Goal: Transaction & Acquisition: Purchase product/service

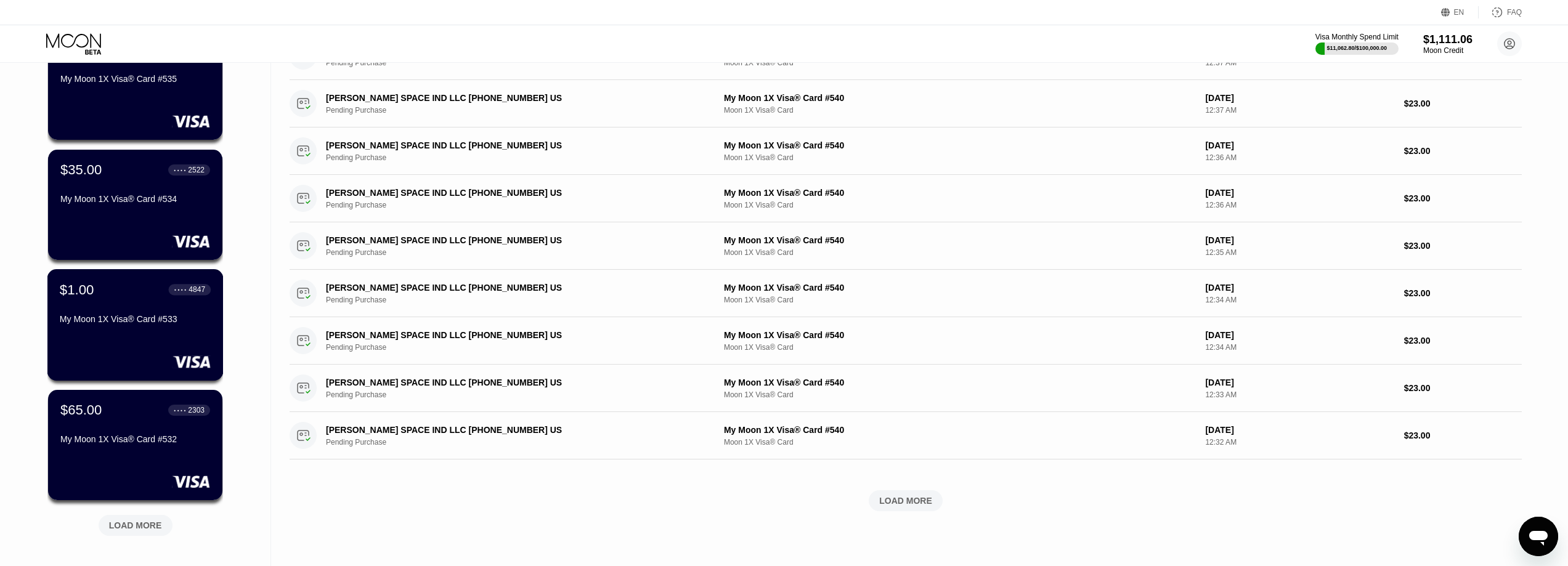
scroll to position [247, 0]
click at [101, 428] on div "$65.00 ● ● ● ● 2303 My Moon 1X Visa® Card #532" at bounding box center [134, 425] width 151 height 48
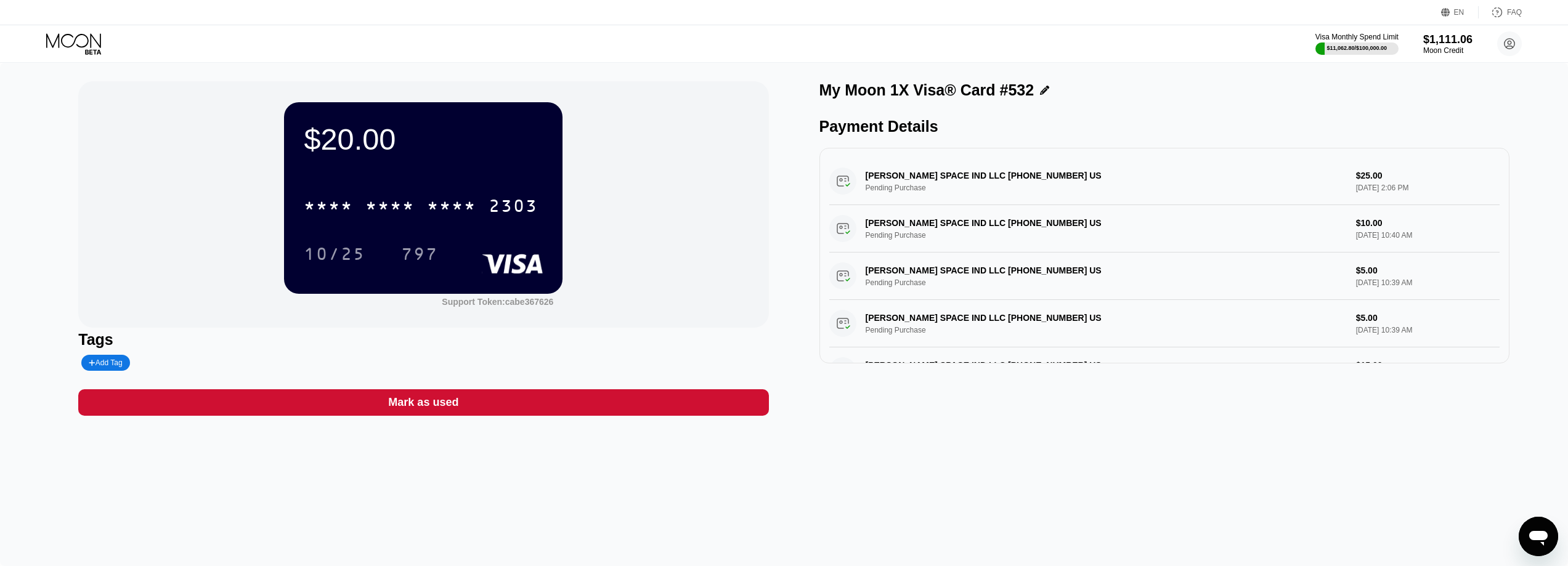
click at [78, 40] on icon at bounding box center [75, 44] width 58 height 22
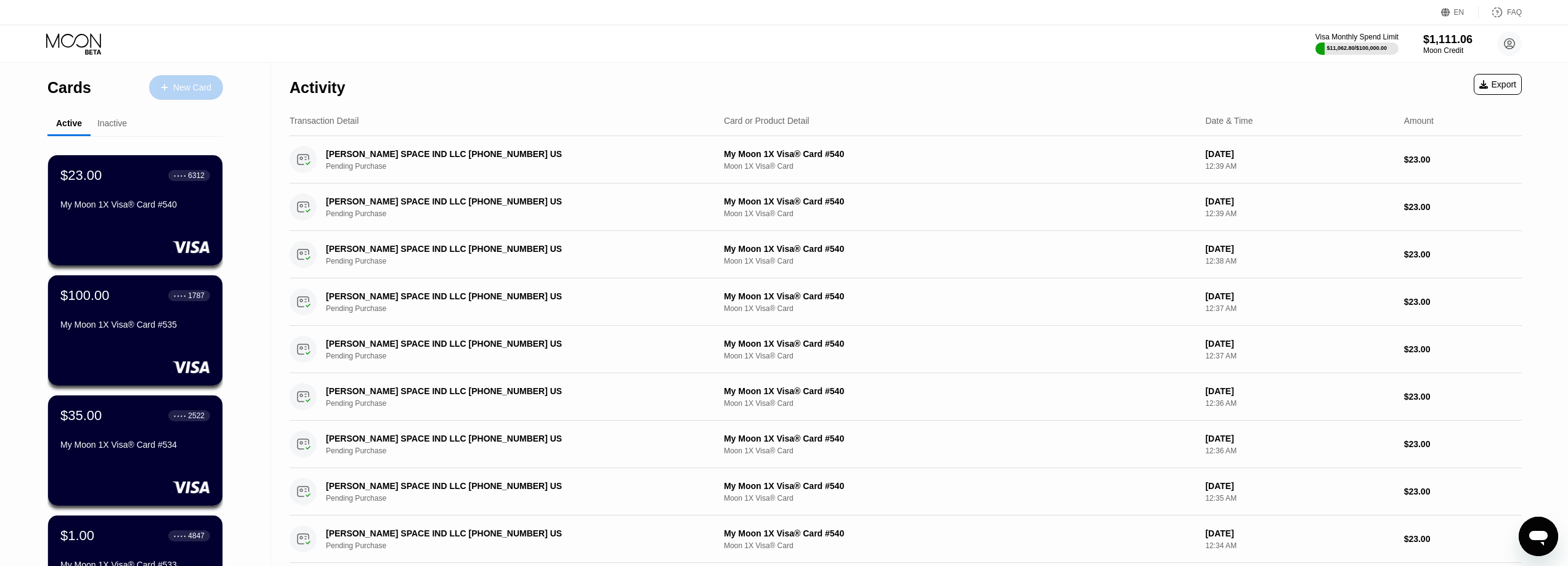
click at [192, 80] on div "New Card" at bounding box center [186, 87] width 74 height 25
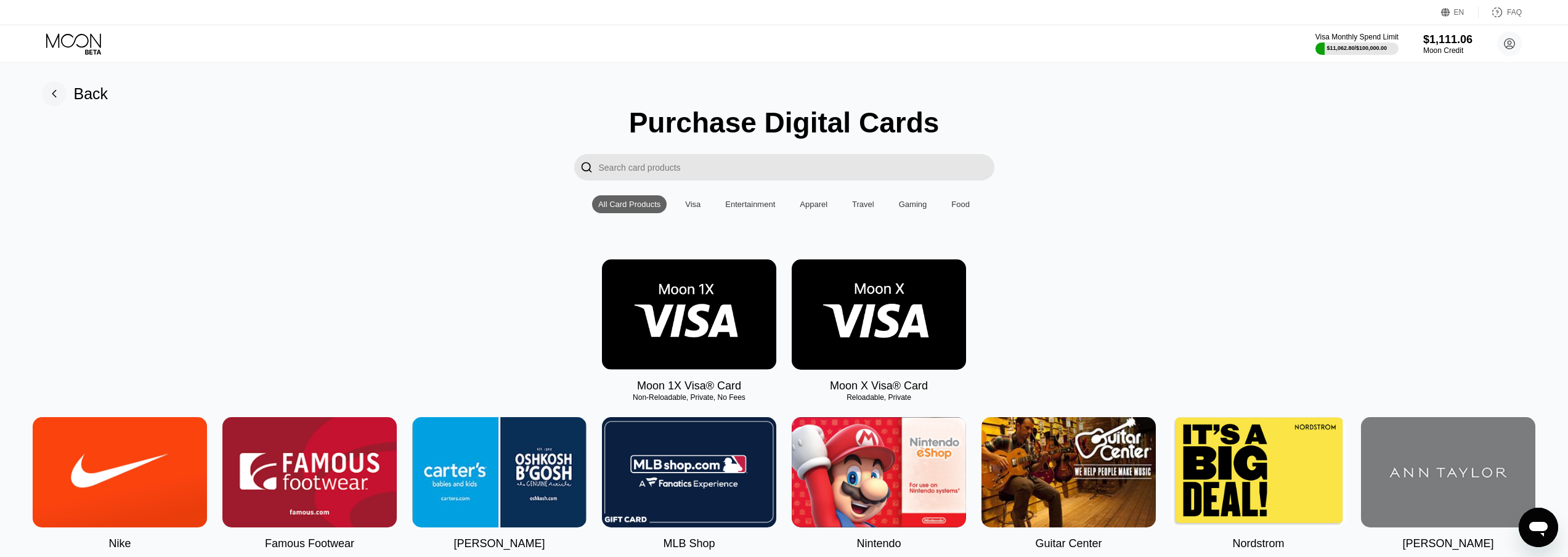
click at [715, 319] on img at bounding box center [688, 315] width 175 height 111
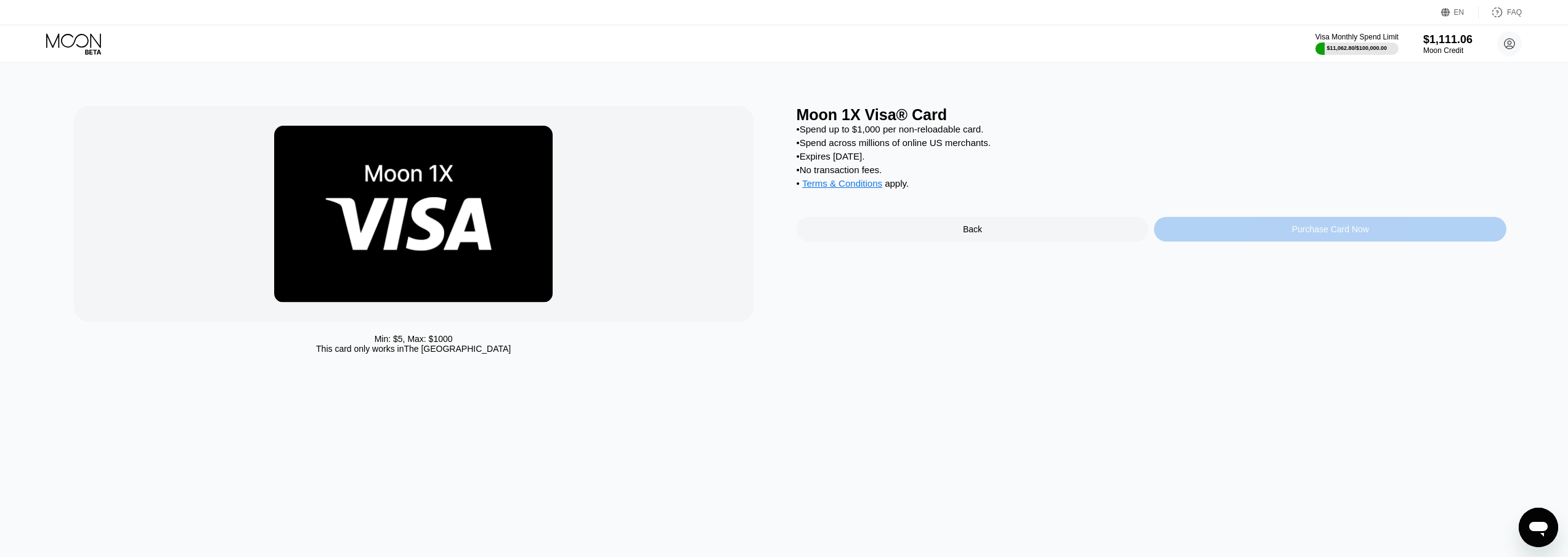
click at [1360, 234] on div "Purchase Card Now" at bounding box center [1330, 229] width 77 height 10
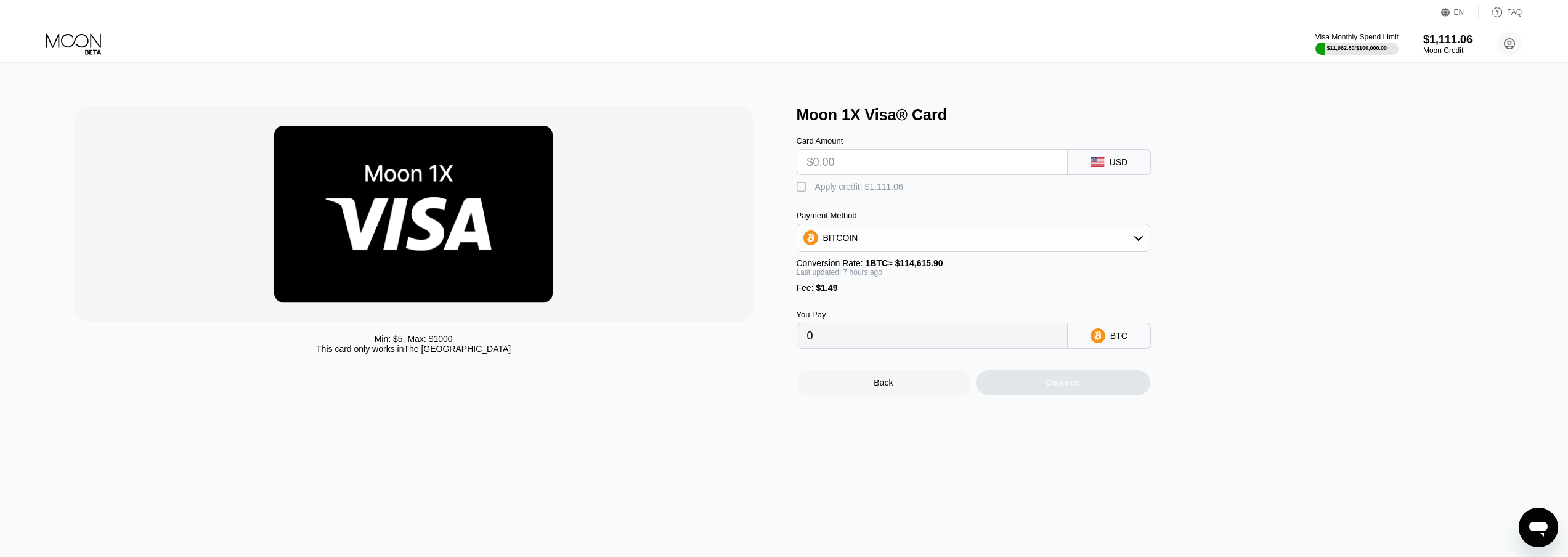
click at [869, 169] on input "text" at bounding box center [933, 162] width 251 height 25
type input "$99"
type input "0.00009209"
type input "$999"
type input "0.00878303"
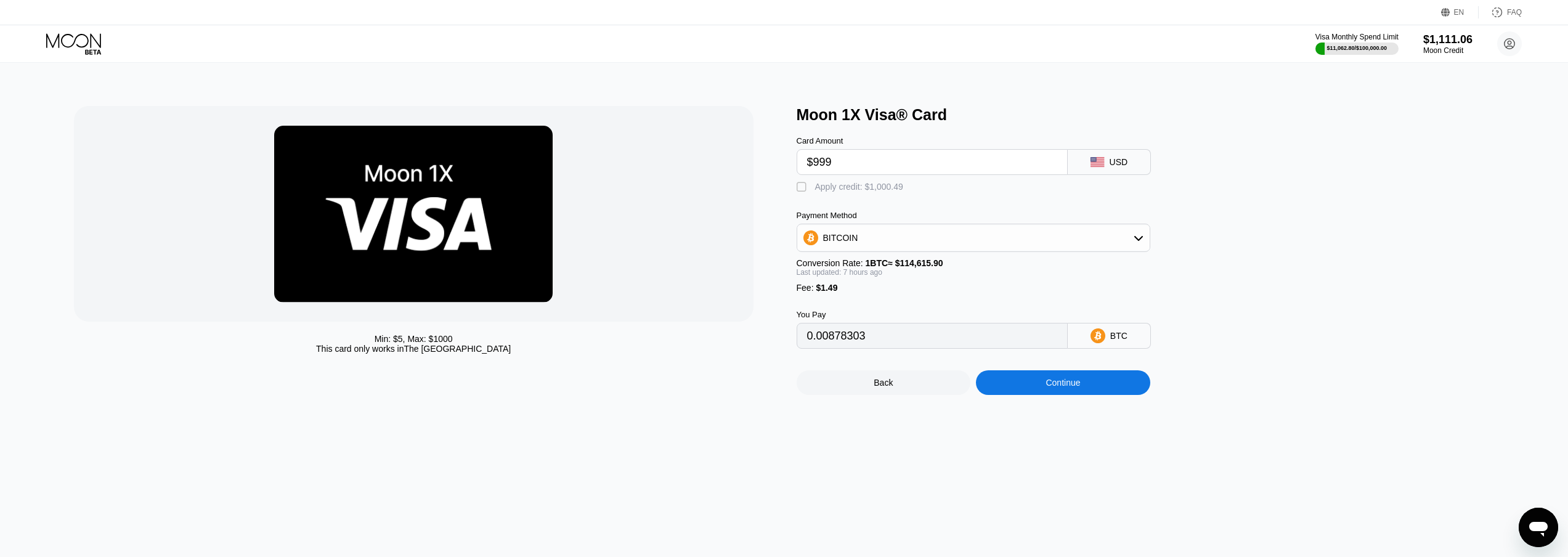
type input "$999"
click at [874, 187] on div "Apply credit: $1,000.49" at bounding box center [859, 187] width 88 height 10
type input "0"
click at [1020, 391] on div "Continue" at bounding box center [1062, 382] width 175 height 25
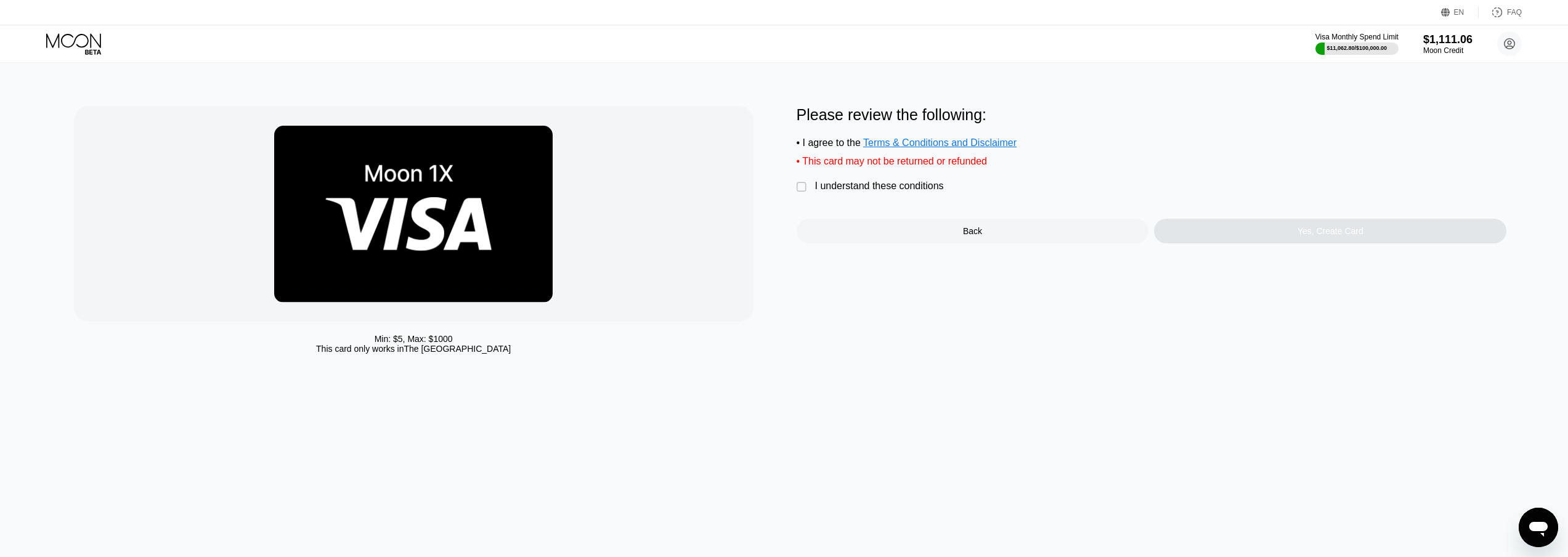
click at [883, 188] on div "I understand these conditions" at bounding box center [880, 186] width 129 height 11
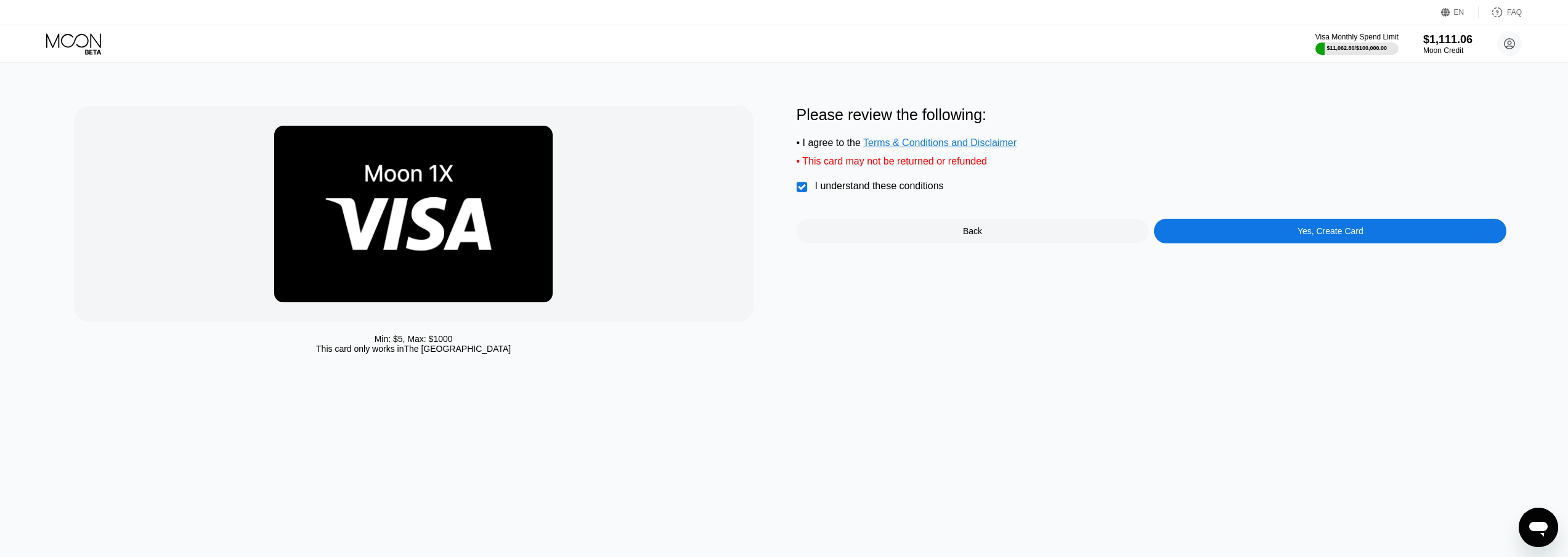
click at [1278, 241] on div "Yes, Create Card" at bounding box center [1329, 230] width 352 height 25
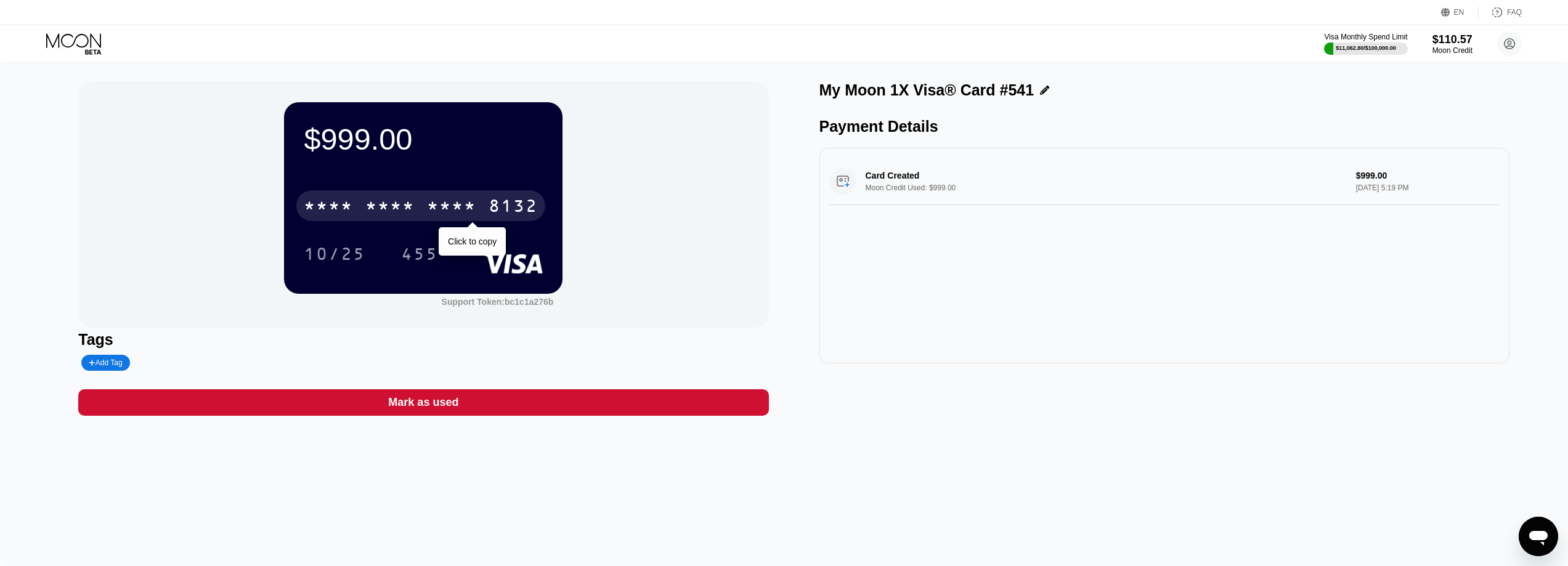
click at [481, 219] on div "* * * * * * * * * * * * 8132" at bounding box center [421, 206] width 249 height 31
click at [409, 217] on div "6500" at bounding box center [390, 208] width 49 height 20
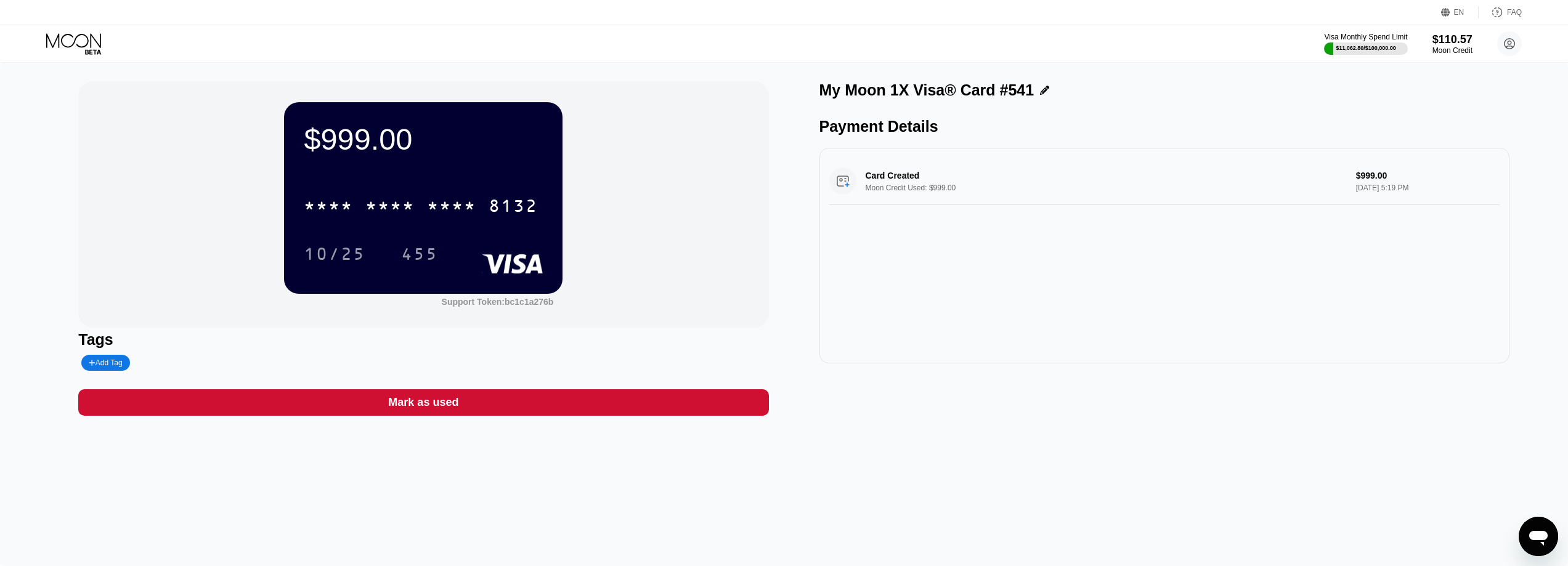
click at [84, 36] on icon at bounding box center [75, 44] width 58 height 22
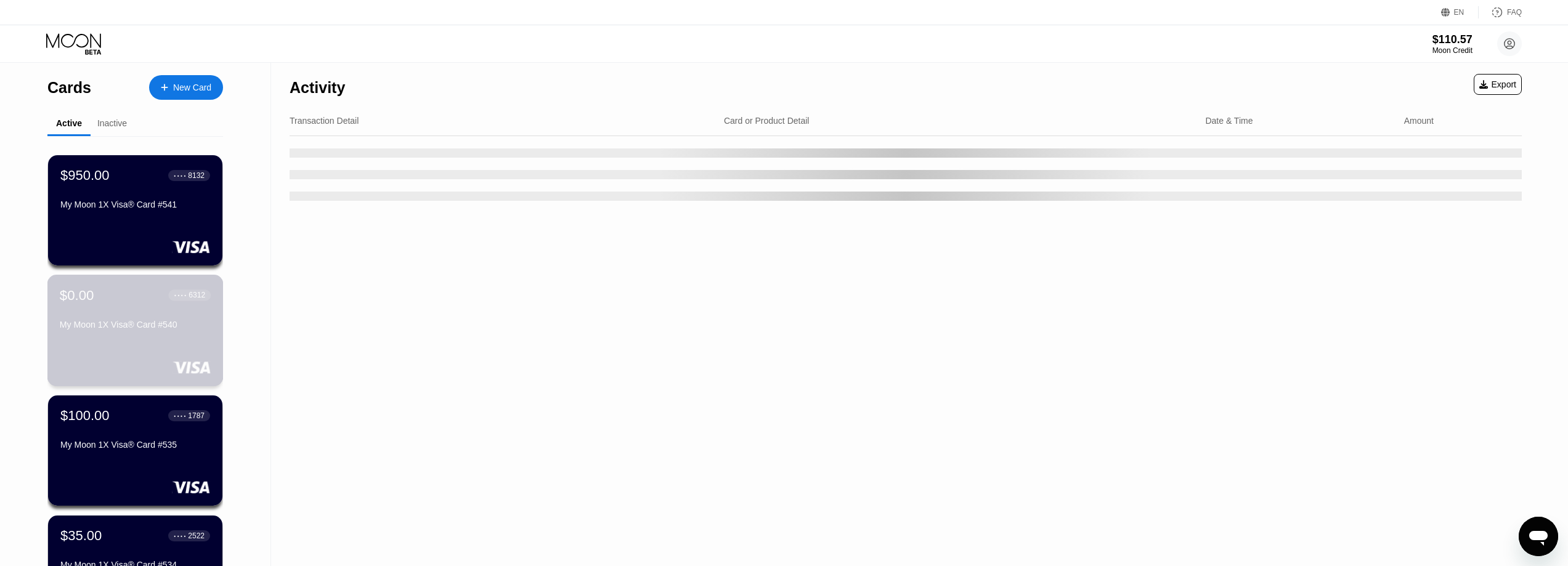
click at [124, 330] on div "My Moon 1X Visa® Card #540" at bounding box center [134, 325] width 151 height 10
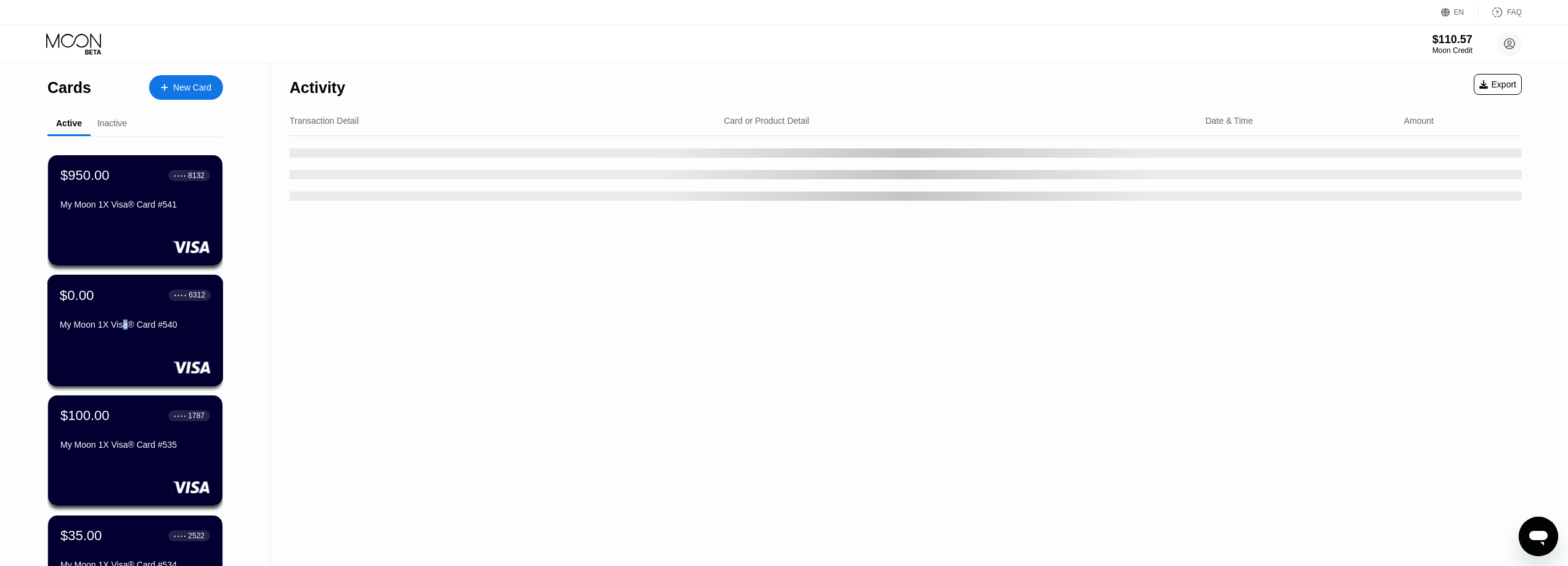
click at [108, 311] on div "$0.00 ● ● ● ● 6312 My Moon 1X Visa® Card #540" at bounding box center [134, 311] width 151 height 48
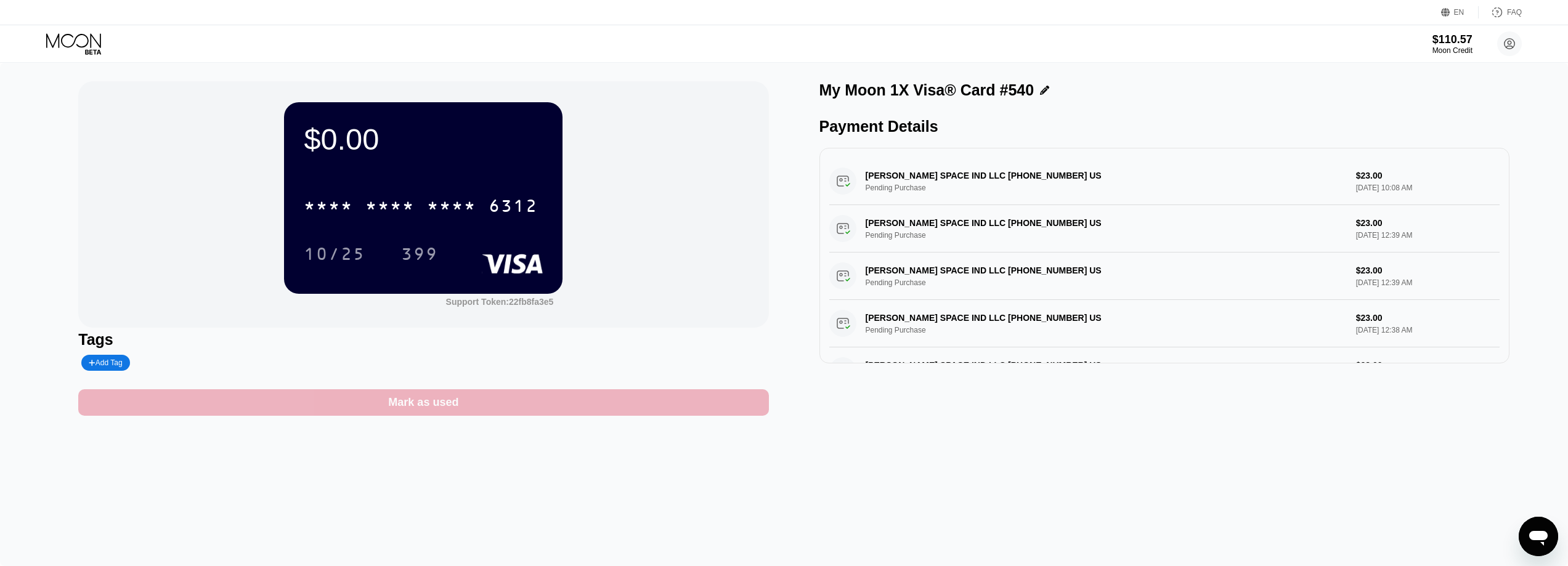
click at [463, 400] on div "Mark as used" at bounding box center [423, 402] width 690 height 27
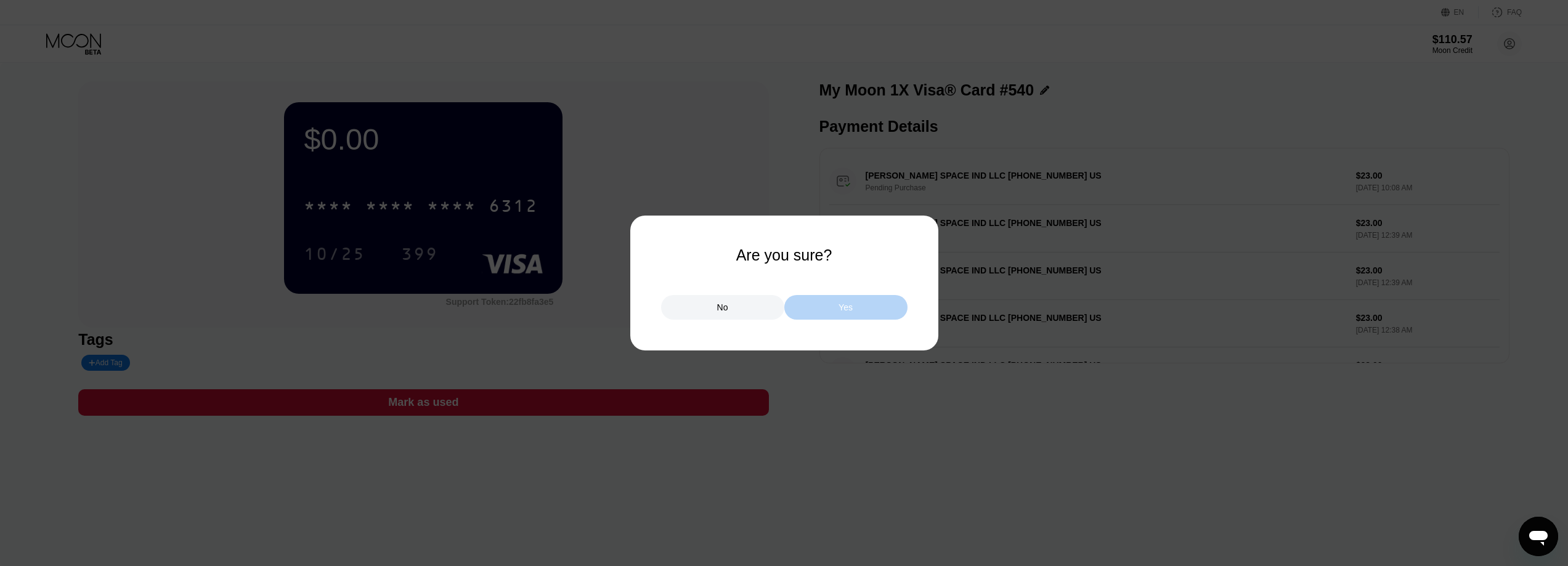
click at [807, 315] on div "Yes" at bounding box center [846, 307] width 123 height 25
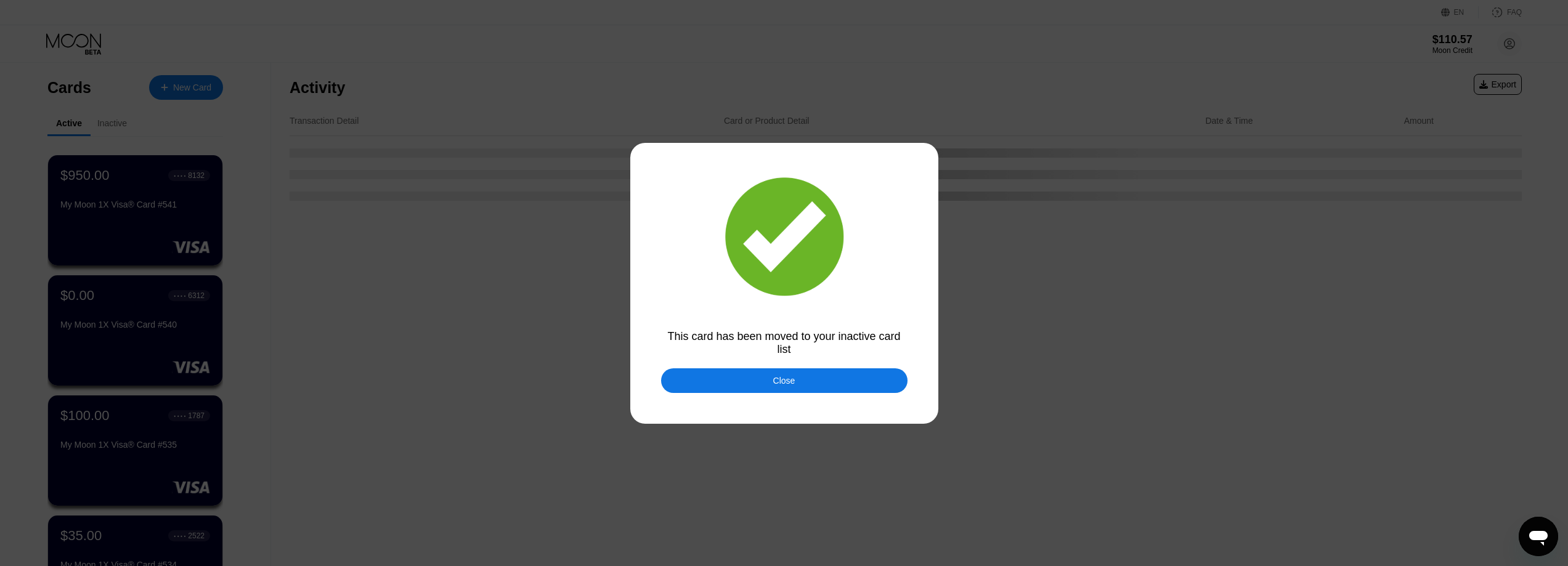
click at [719, 370] on div "Close" at bounding box center [784, 380] width 247 height 25
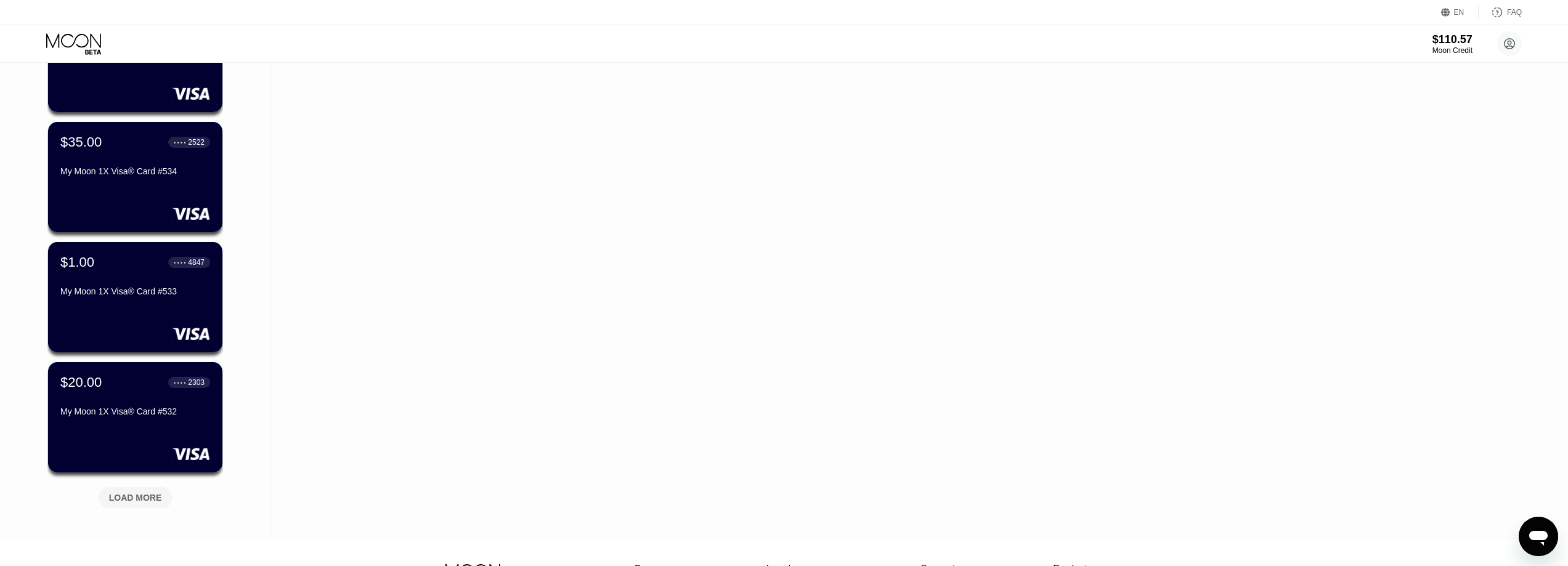
scroll to position [308, 0]
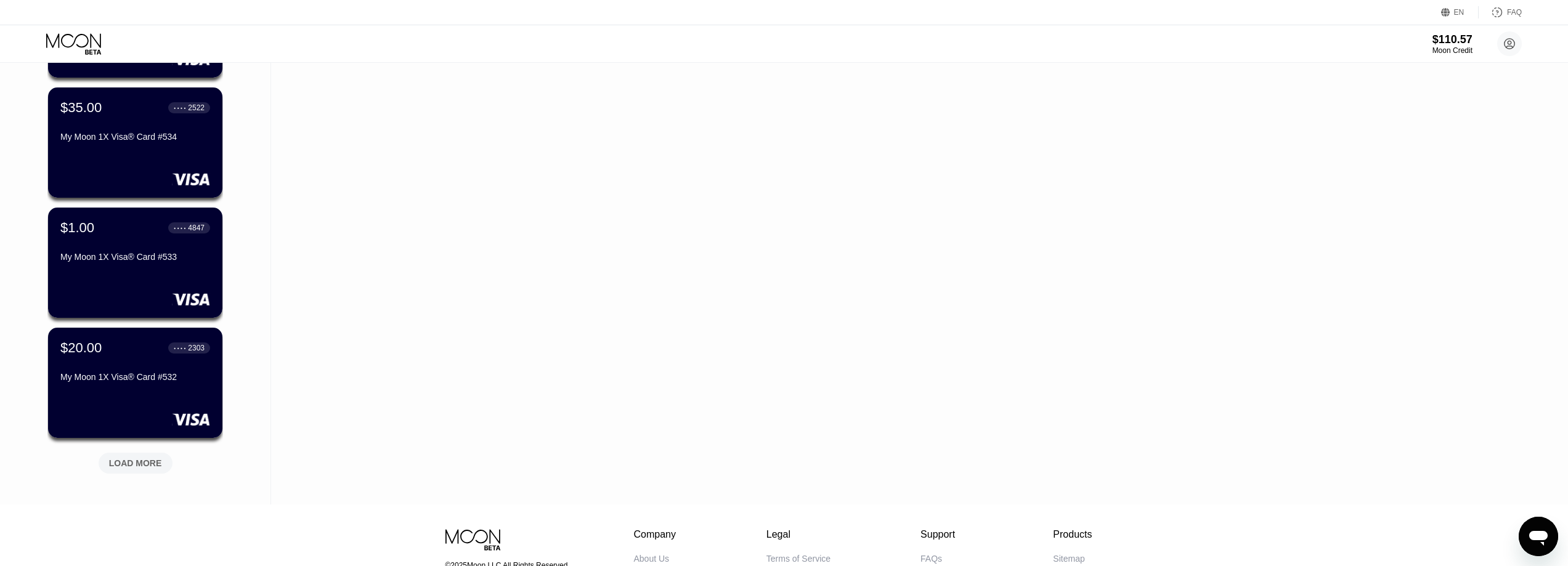
click at [121, 469] on div "LOAD MORE" at bounding box center [135, 464] width 53 height 11
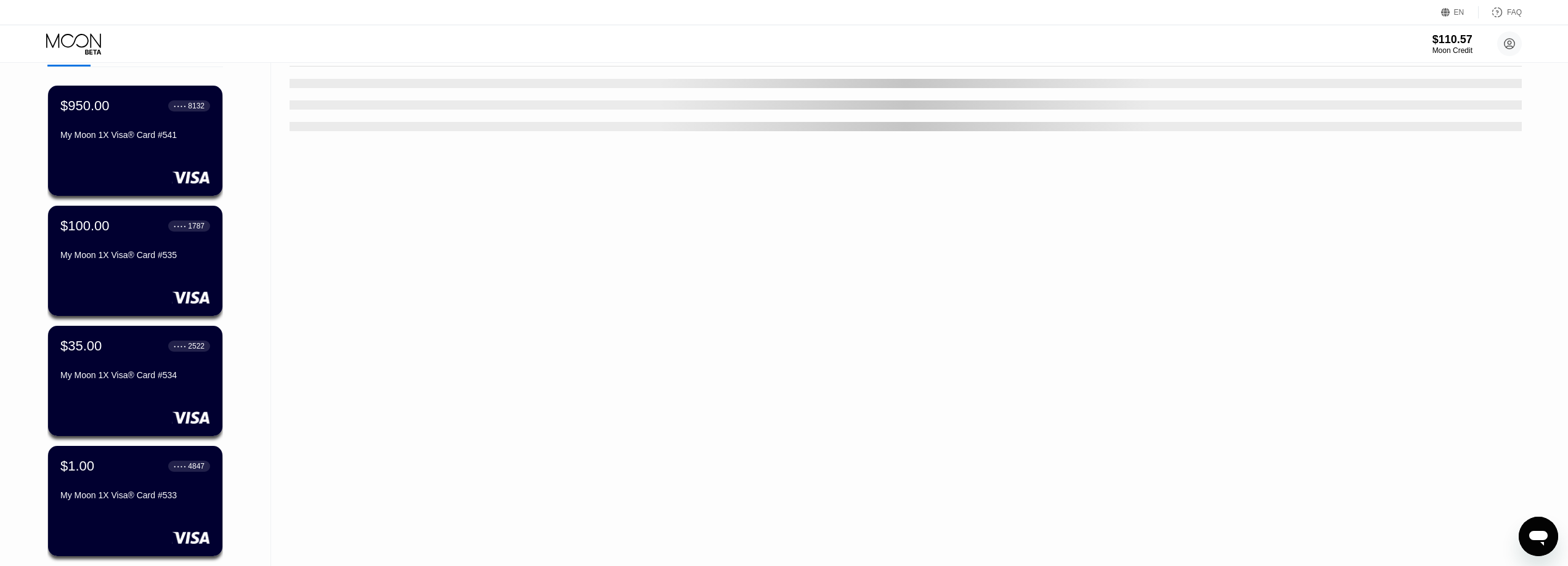
scroll to position [0, 0]
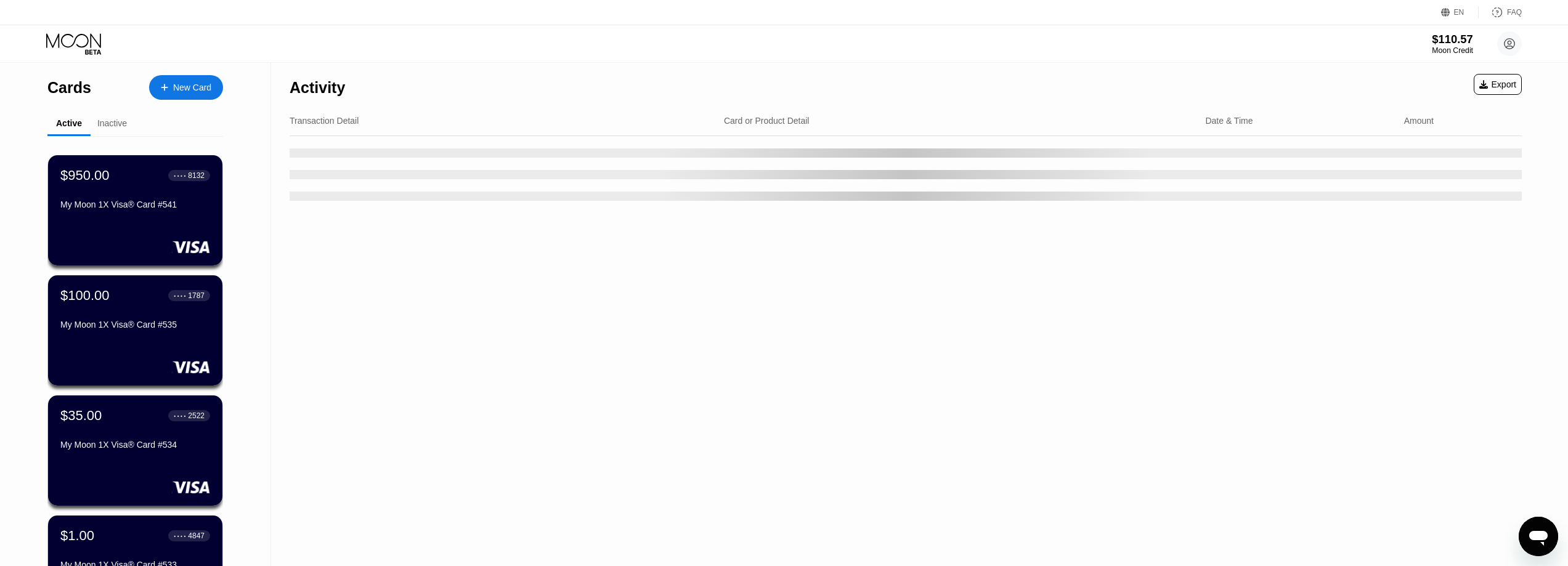
click at [1445, 48] on div "Moon Credit" at bounding box center [1452, 50] width 41 height 8
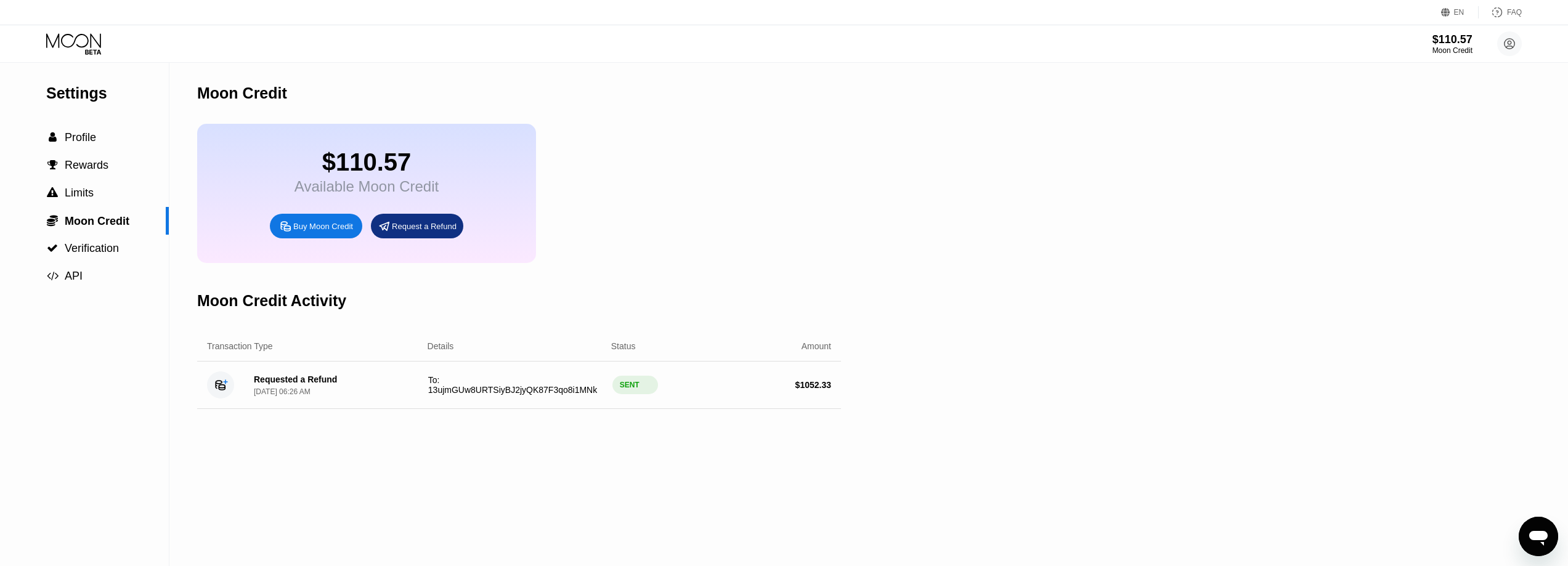
click at [320, 231] on div "Buy Moon Credit" at bounding box center [323, 226] width 59 height 10
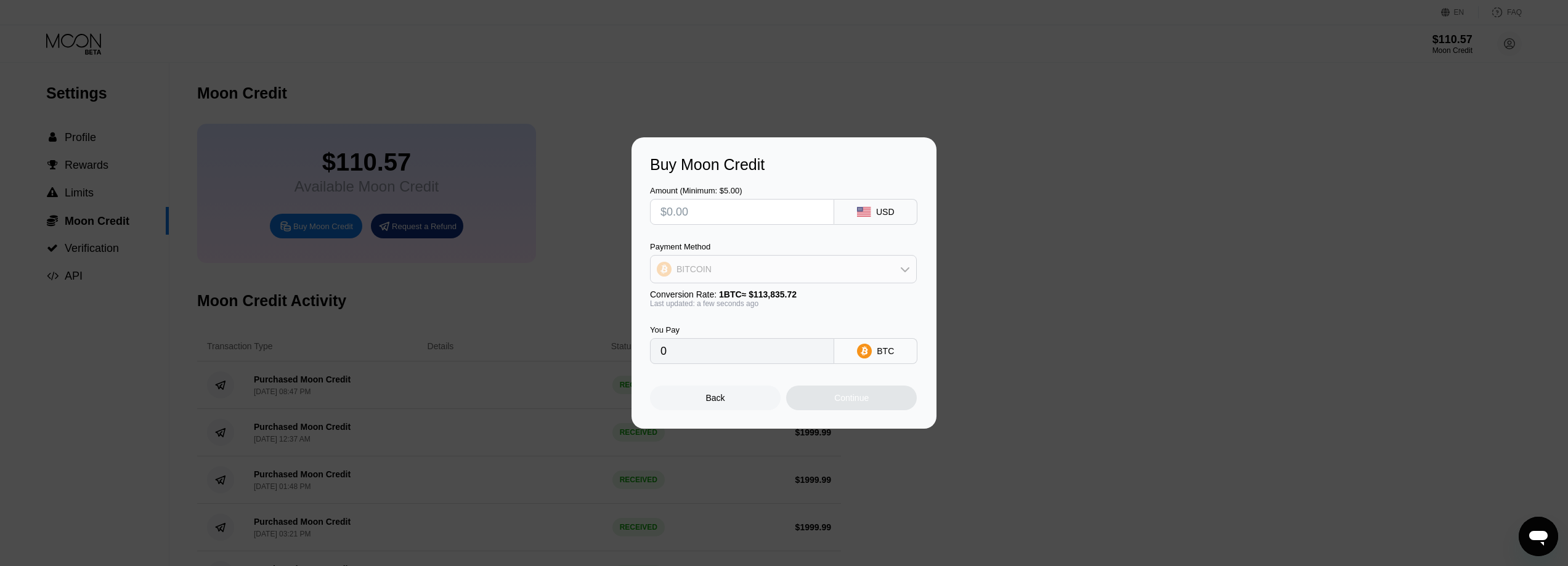
click at [847, 257] on div "BITCOIN" at bounding box center [784, 269] width 265 height 25
click at [770, 327] on div "USDT on TRON" at bounding box center [791, 330] width 232 height 10
type input "0.00"
click at [718, 204] on input "text" at bounding box center [741, 211] width 164 height 25
type input "$2"
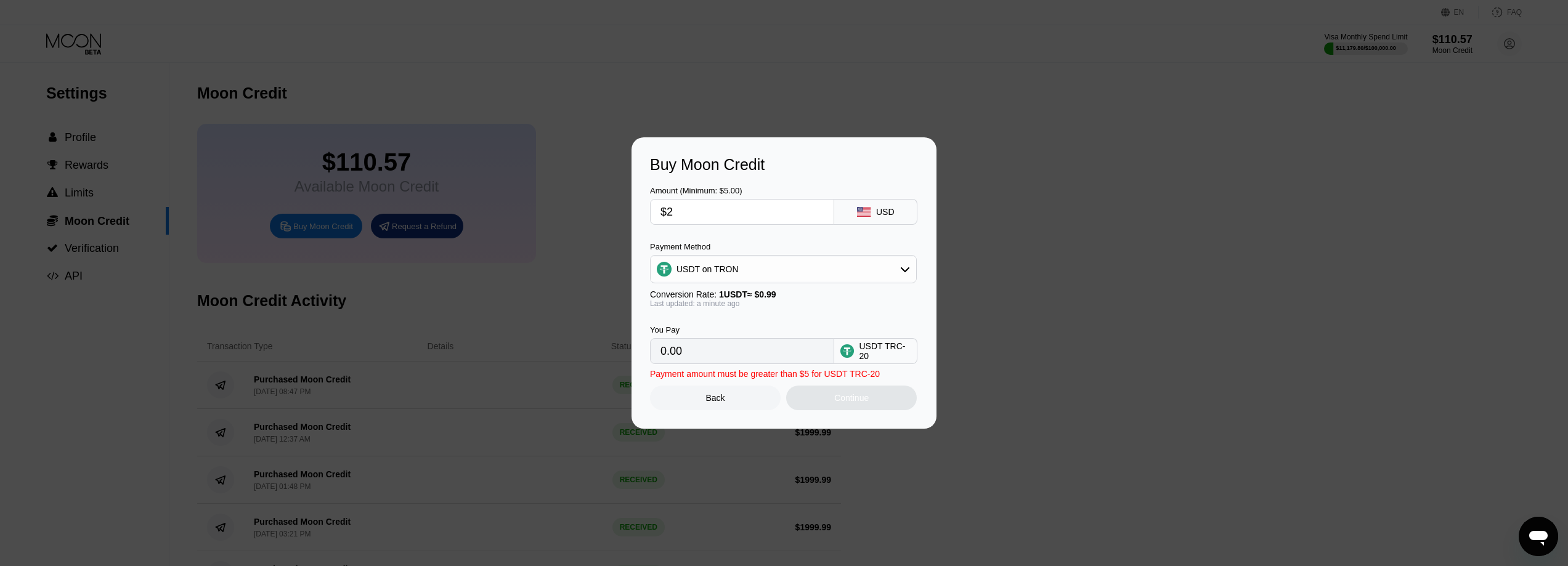
type input "2.02"
type input "$2000"
type input "2020.20"
click at [775, 158] on div "Buy Moon Credit" at bounding box center [784, 165] width 268 height 18
type input "$1999.99"
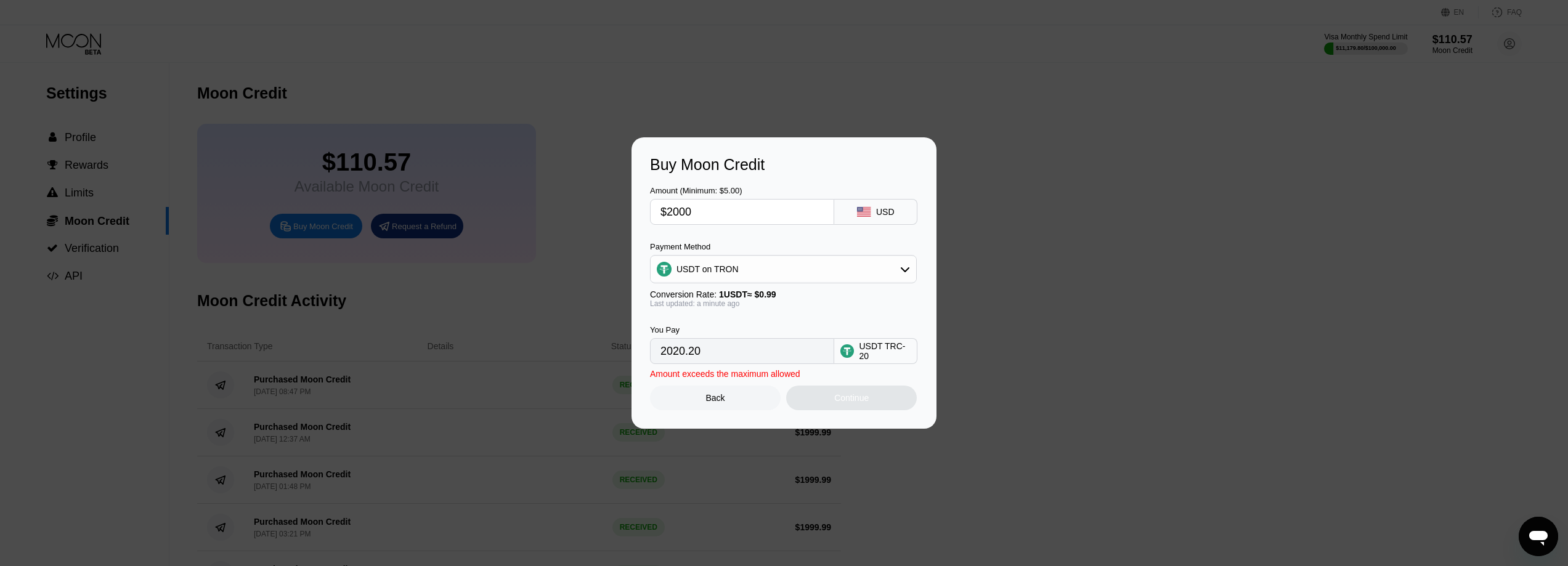
type input "2020.19"
click at [836, 403] on div "Continue" at bounding box center [851, 398] width 35 height 10
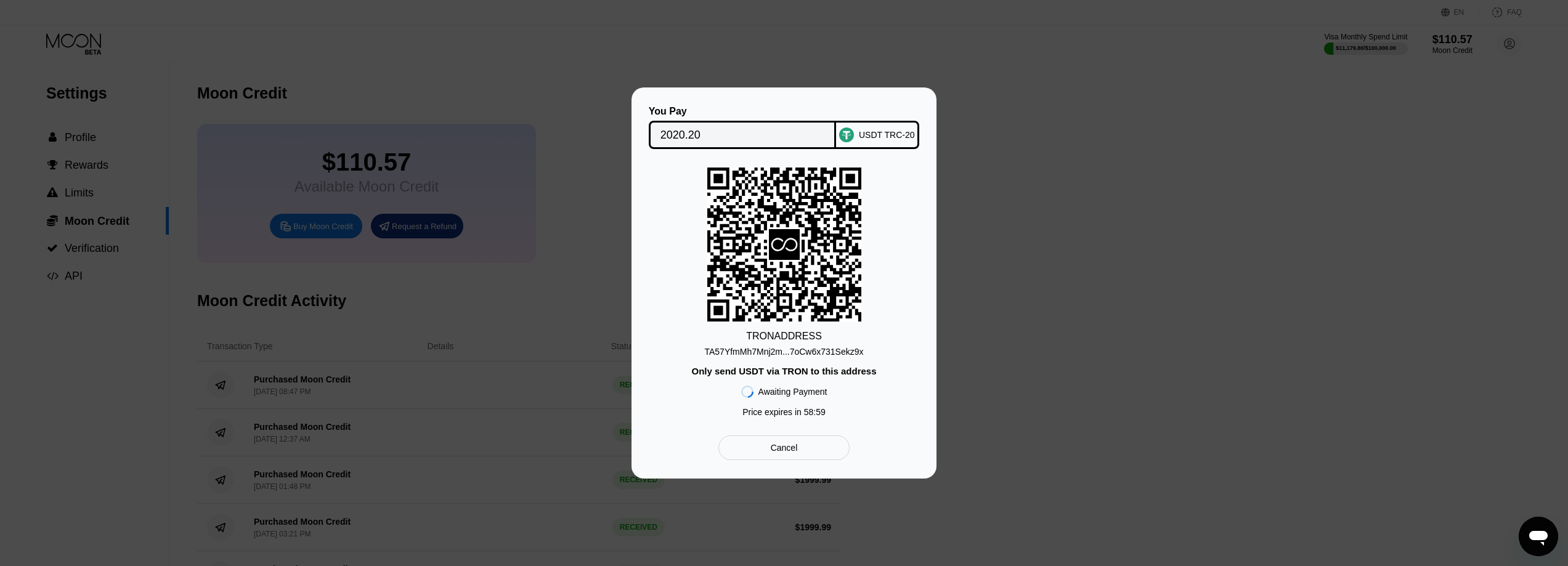
click at [759, 359] on div "TRON ADDRESS TA57YfmMh7Mnj2m...7oCw6x731Sekz9x Only send USDT via TRON to this …" at bounding box center [784, 295] width 268 height 256
click at [761, 356] on div "TA57YfmMh7Mnj2m...7oCw6x731Sekz9x" at bounding box center [784, 351] width 159 height 10
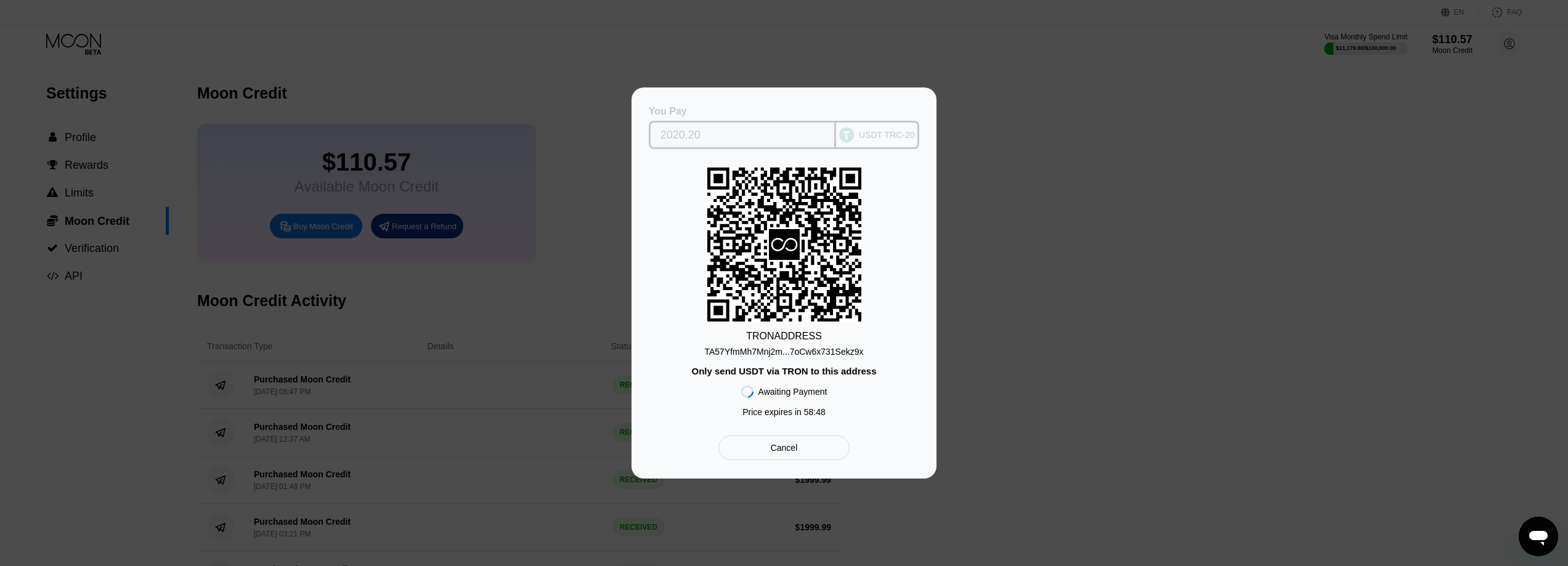
click at [663, 139] on input "2020.20" at bounding box center [742, 134] width 165 height 25
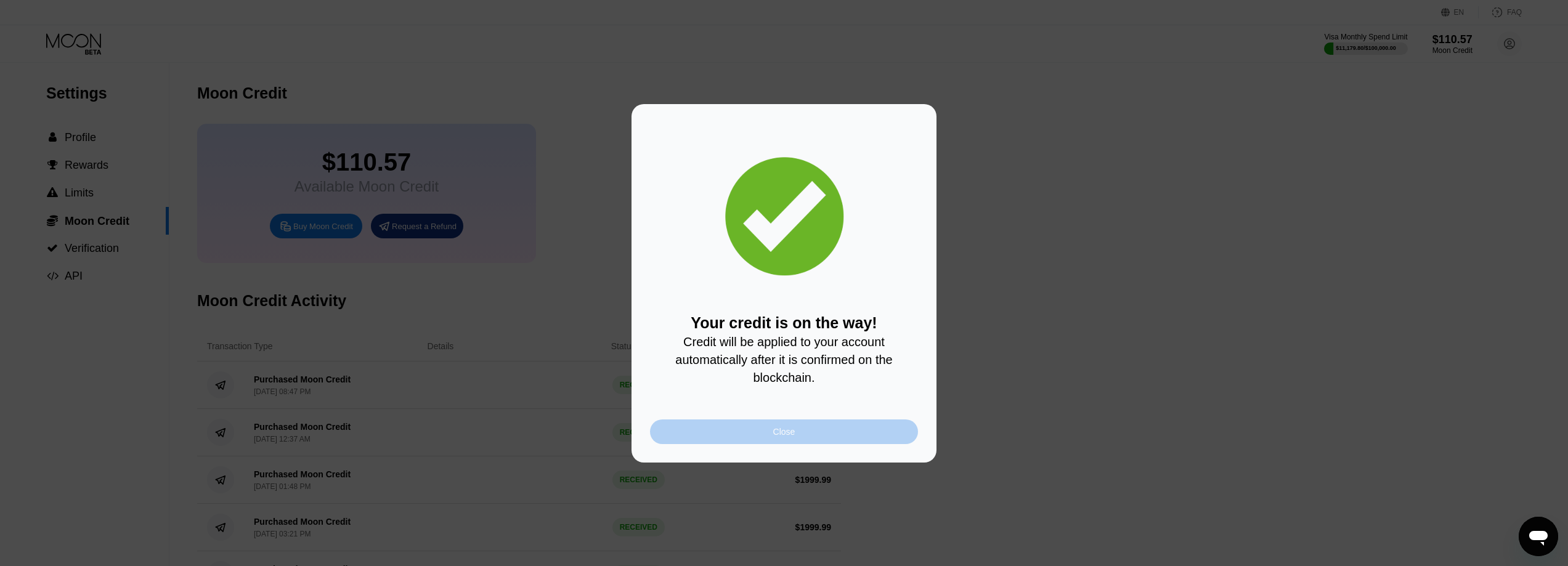
click at [773, 435] on div "Close" at bounding box center [784, 432] width 22 height 10
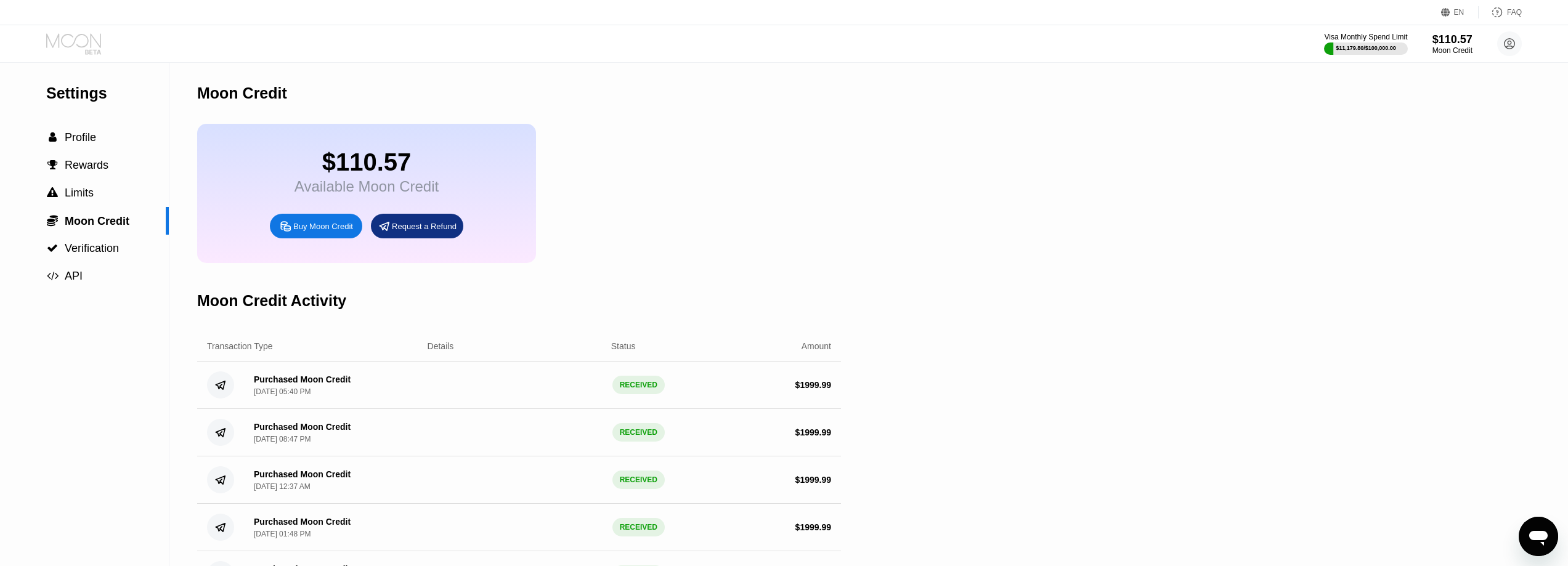
click at [75, 45] on icon at bounding box center [75, 44] width 58 height 22
